Goal: Navigation & Orientation: Find specific page/section

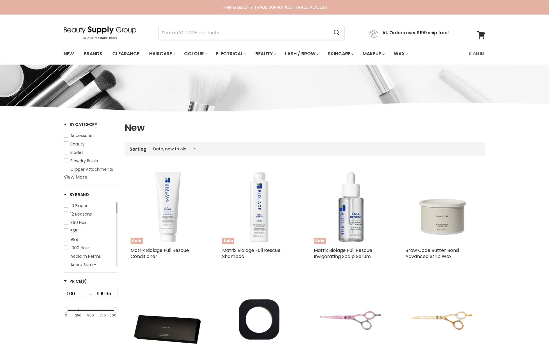
select select "created-descending"
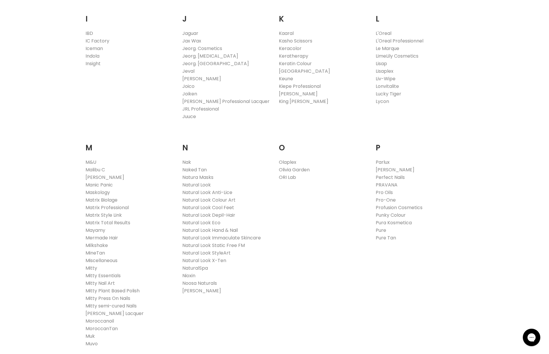
scroll to position [539, 0]
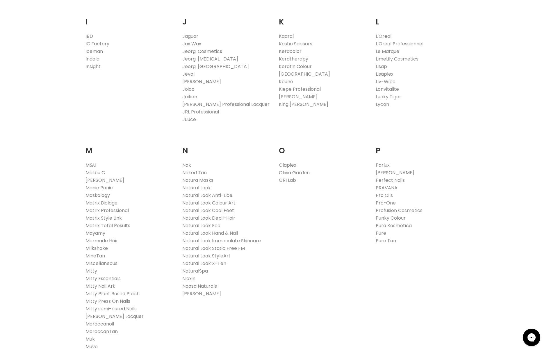
click at [295, 67] on link "Keratin Colour" at bounding box center [295, 66] width 33 height 7
